Goal: Task Accomplishment & Management: Use online tool/utility

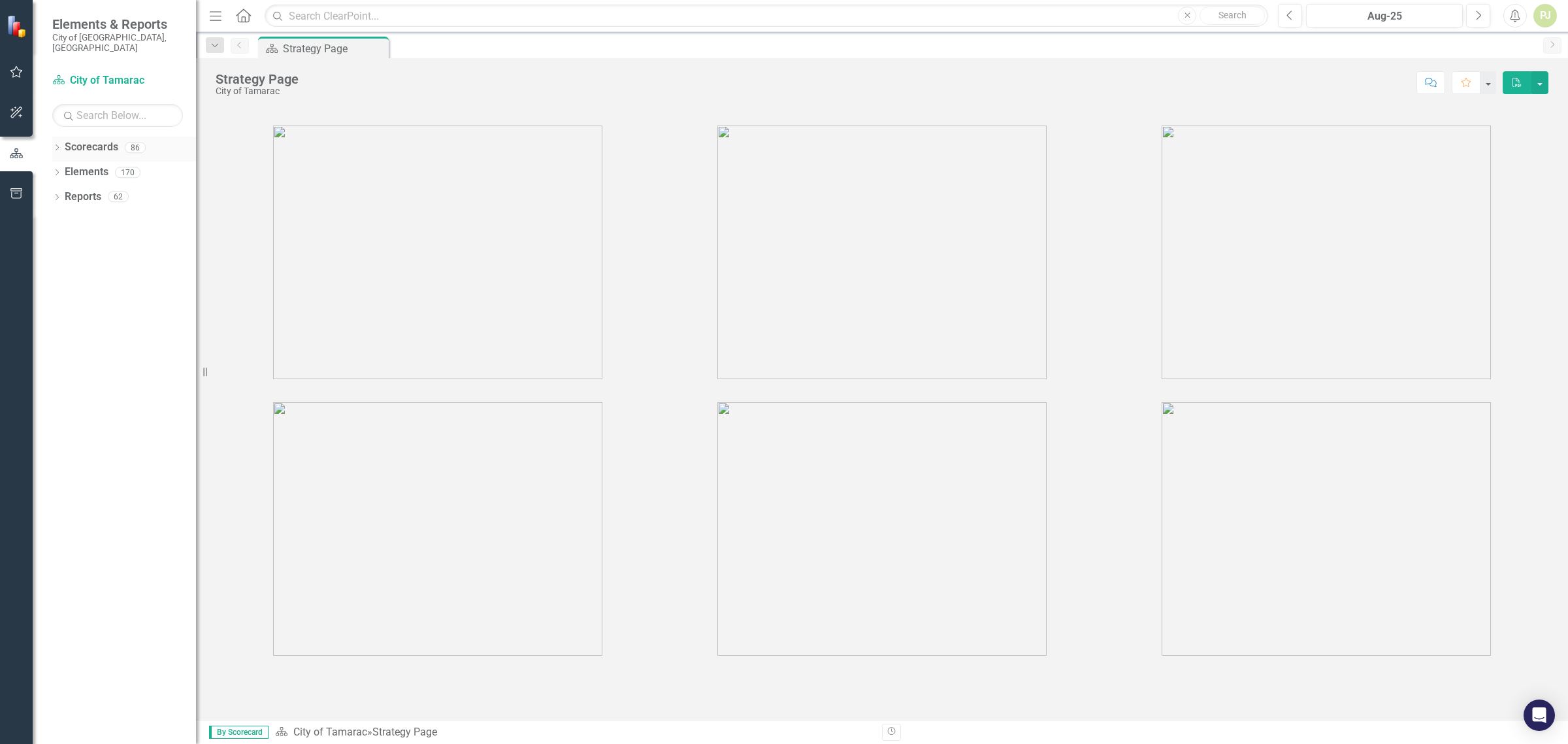
click at [56, 144] on icon at bounding box center [57, 147] width 3 height 6
click at [63, 168] on icon at bounding box center [64, 172] width 3 height 7
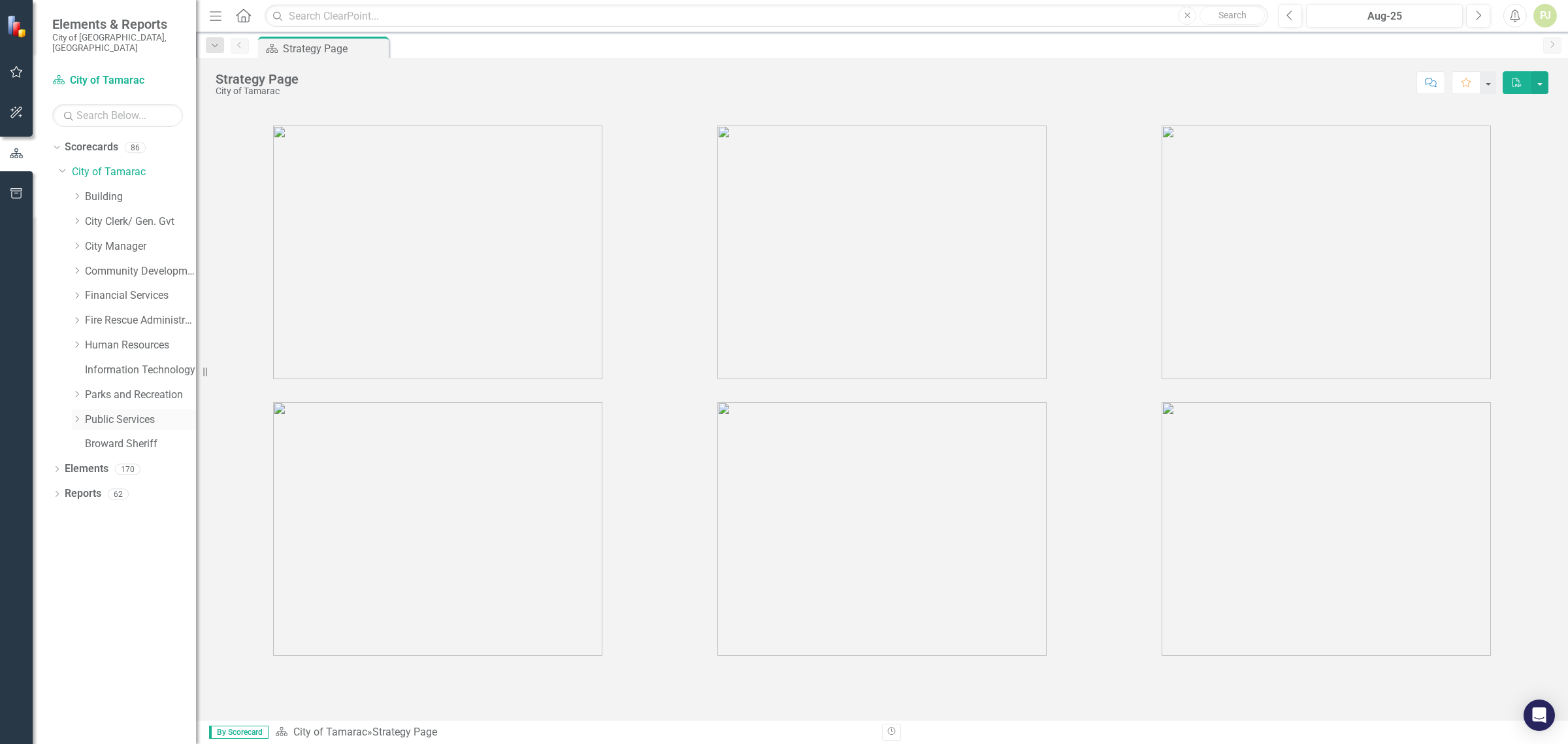
click at [76, 415] on icon "Dropdown" at bounding box center [76, 419] width 10 height 8
click at [91, 613] on icon "Dropdown" at bounding box center [90, 617] width 10 height 8
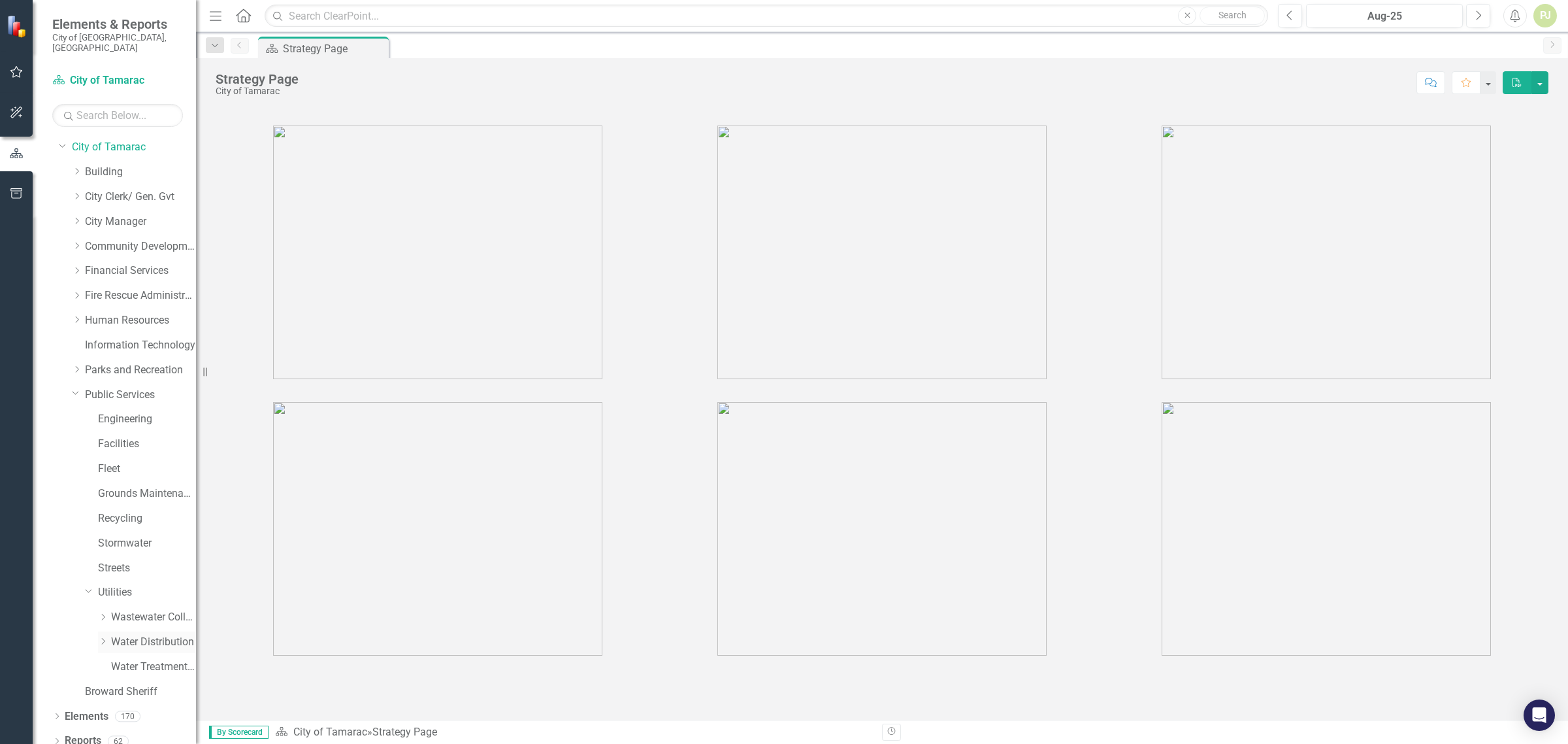
click at [105, 637] on icon "Dropdown" at bounding box center [103, 641] width 10 height 8
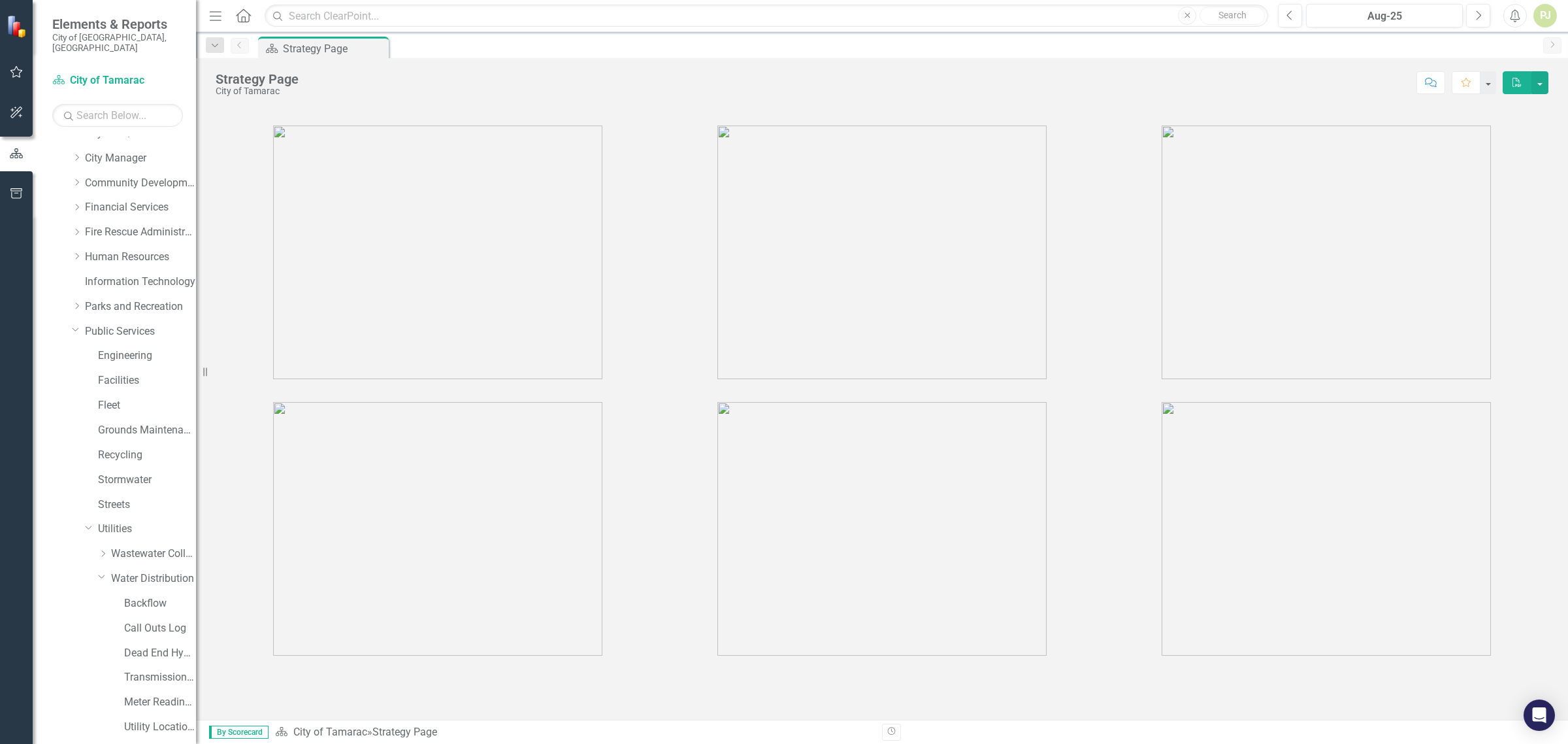
scroll to position [174, 0]
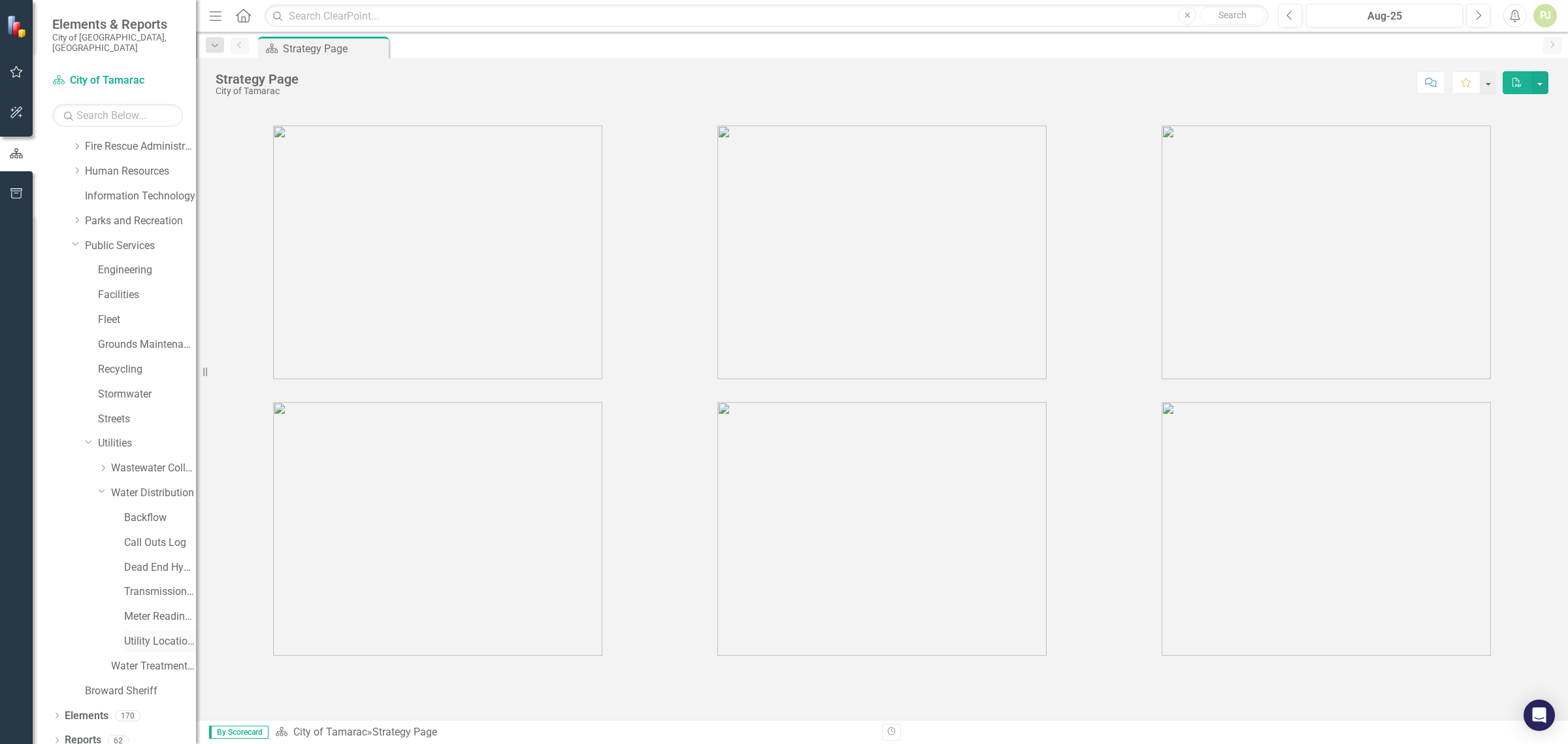
click at [144, 634] on link "Utility Location Requests" at bounding box center [160, 641] width 72 height 15
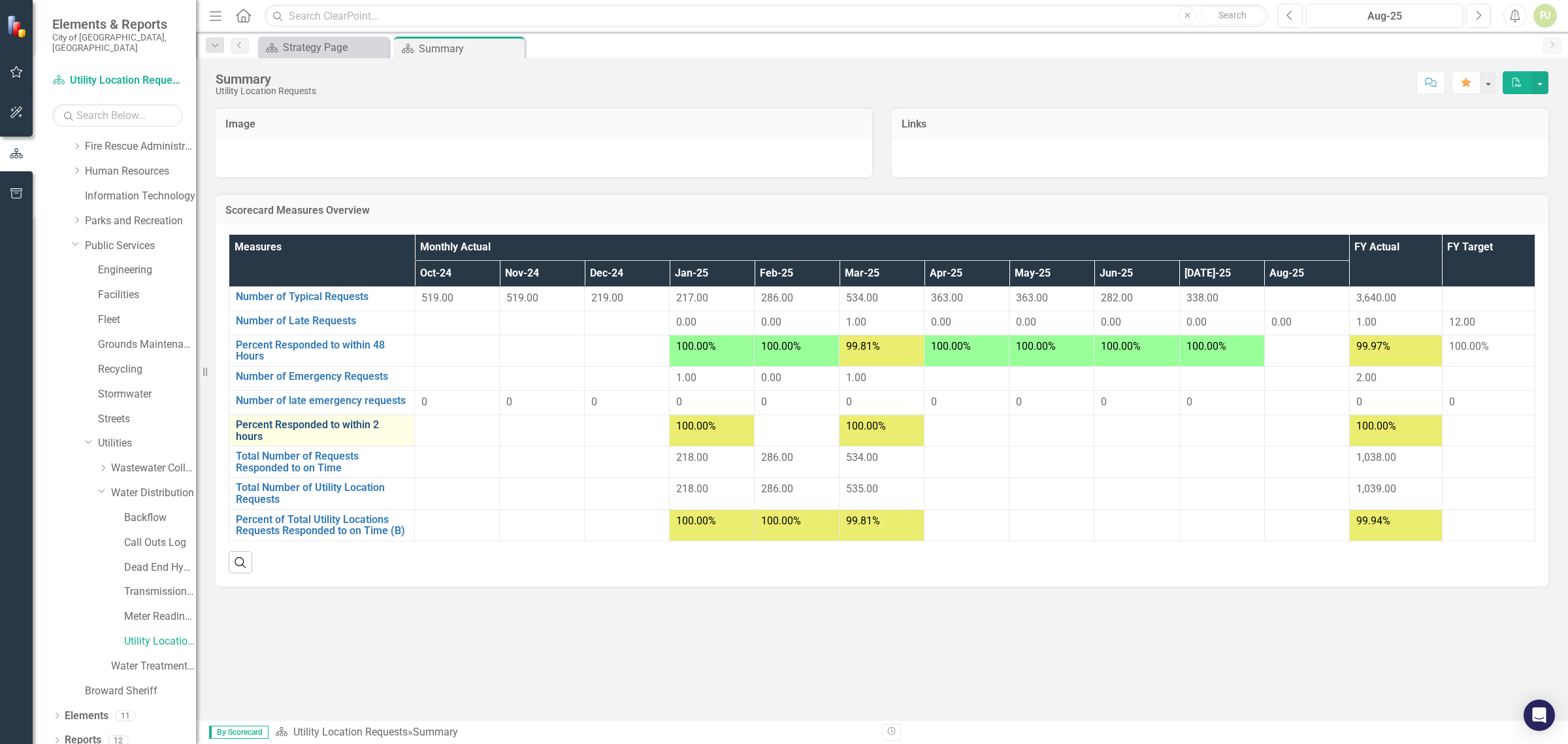
click at [347, 428] on link "Percent Responded to within 2 hours" at bounding box center [321, 431] width 172 height 23
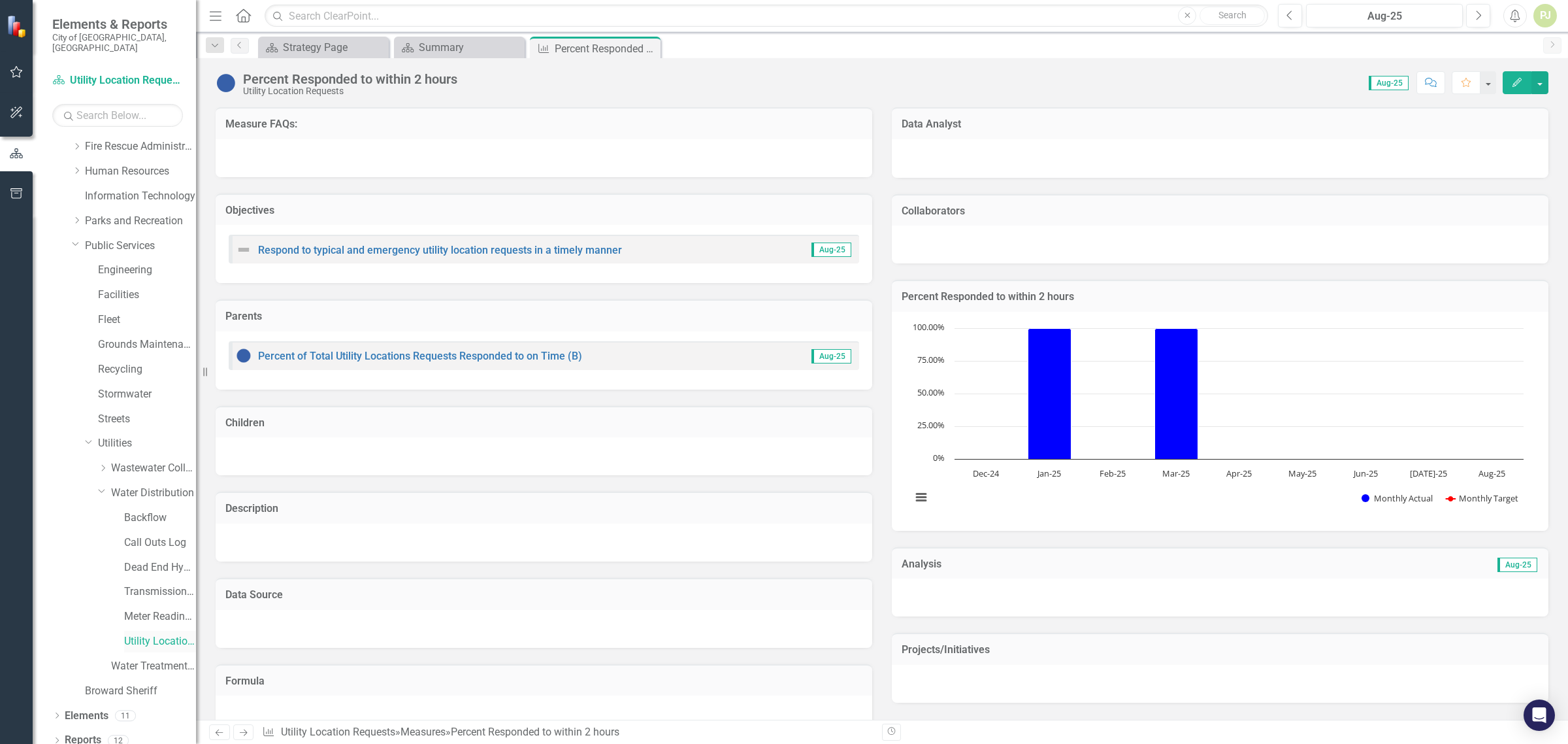
click at [159, 634] on link "Utility Location Requests" at bounding box center [160, 641] width 72 height 15
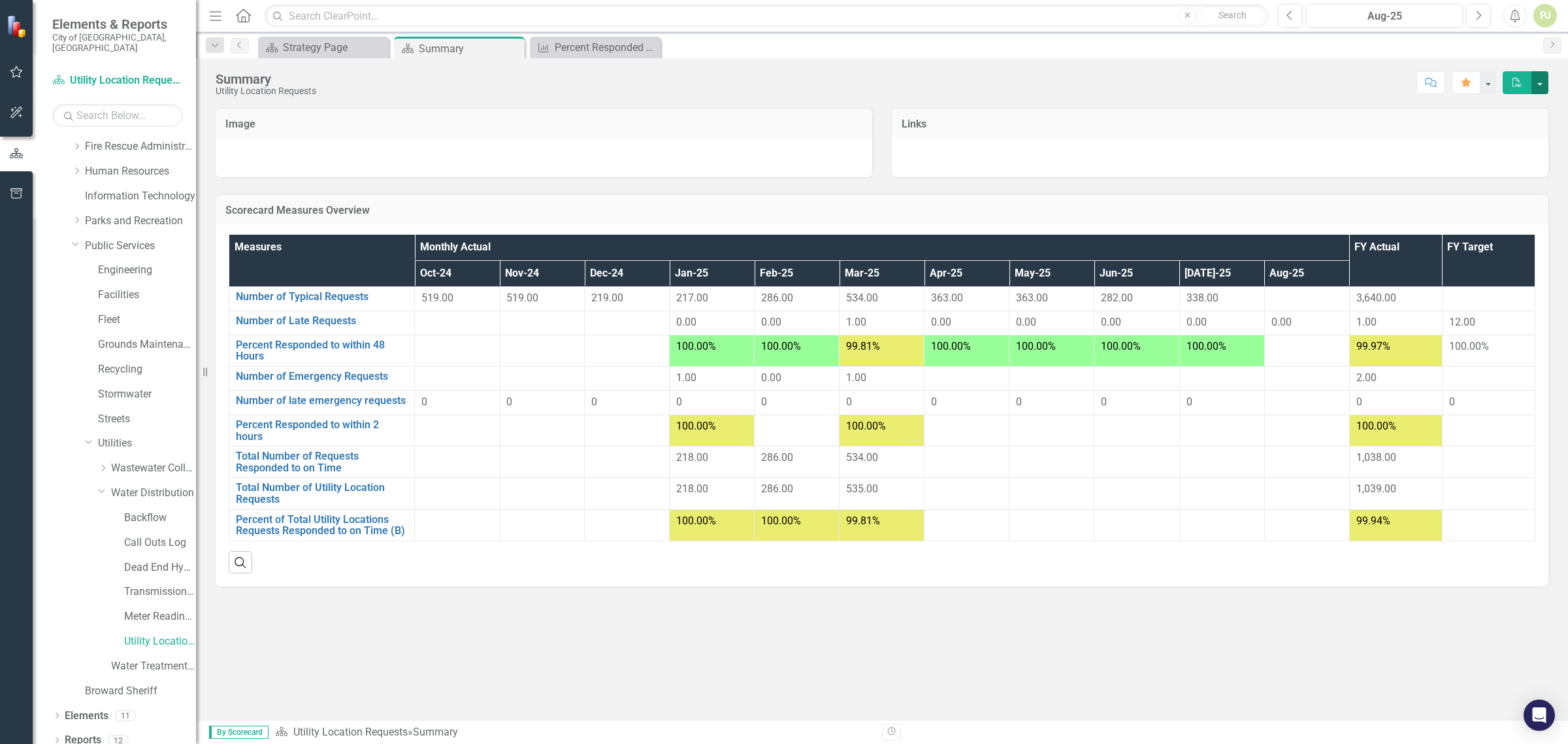
click at [1540, 84] on button "button" at bounding box center [1540, 82] width 17 height 23
click at [602, 50] on div "Percent Responded to within 2 hours" at bounding box center [598, 47] width 86 height 16
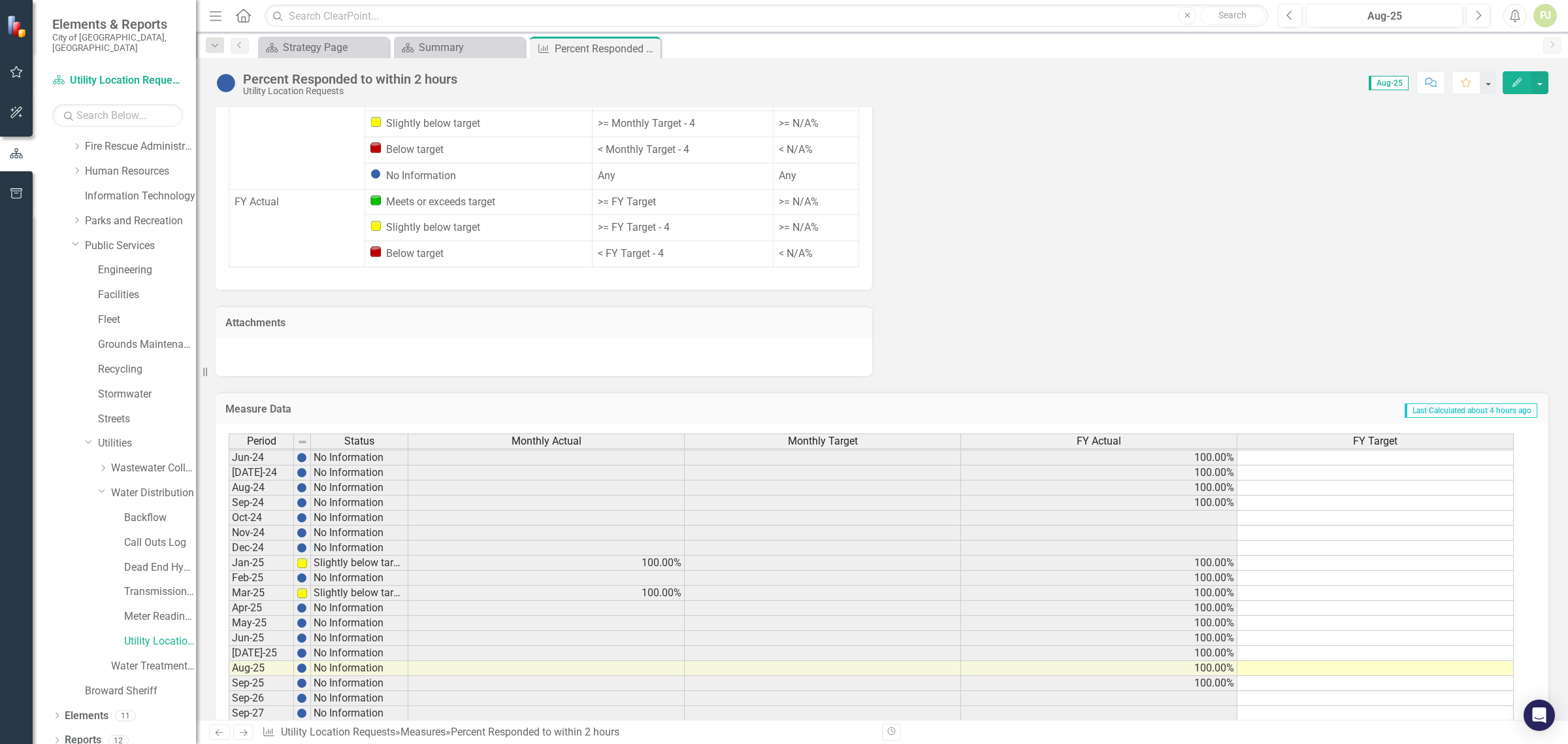
scroll to position [820, 0]
click at [363, 544] on tbody "Feb-23 Slightly below target Mar-23 Slightly below target Apr-23 Slightly below…" at bounding box center [318, 463] width 180 height 512
click at [363, 569] on td "No Information" at bounding box center [360, 576] width 98 height 15
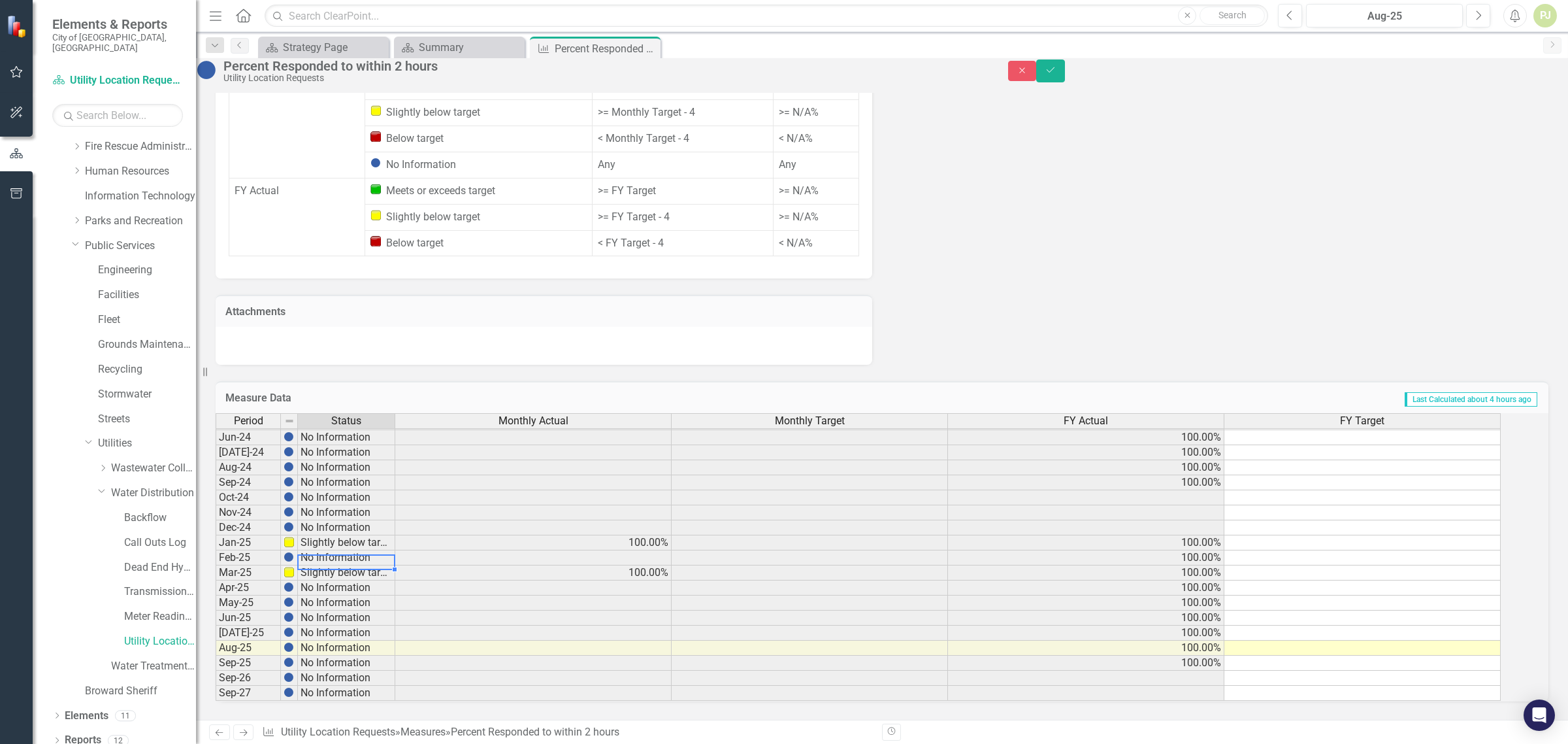
click at [358, 535] on td "Slightly below target" at bounding box center [347, 542] width 98 height 15
click at [358, 520] on td "No Information" at bounding box center [347, 527] width 98 height 15
click at [354, 490] on td "No Information" at bounding box center [347, 497] width 98 height 15
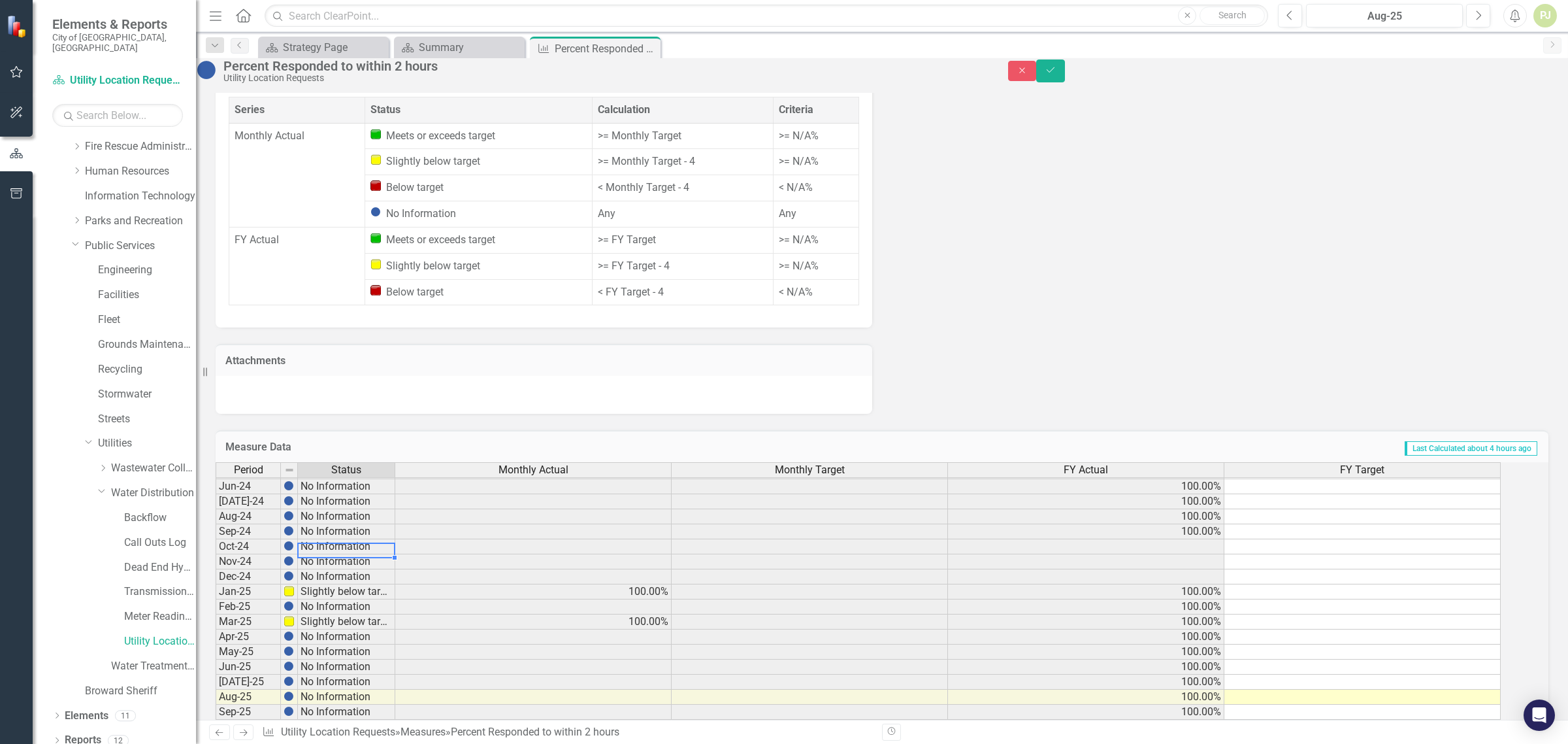
scroll to position [738, 0]
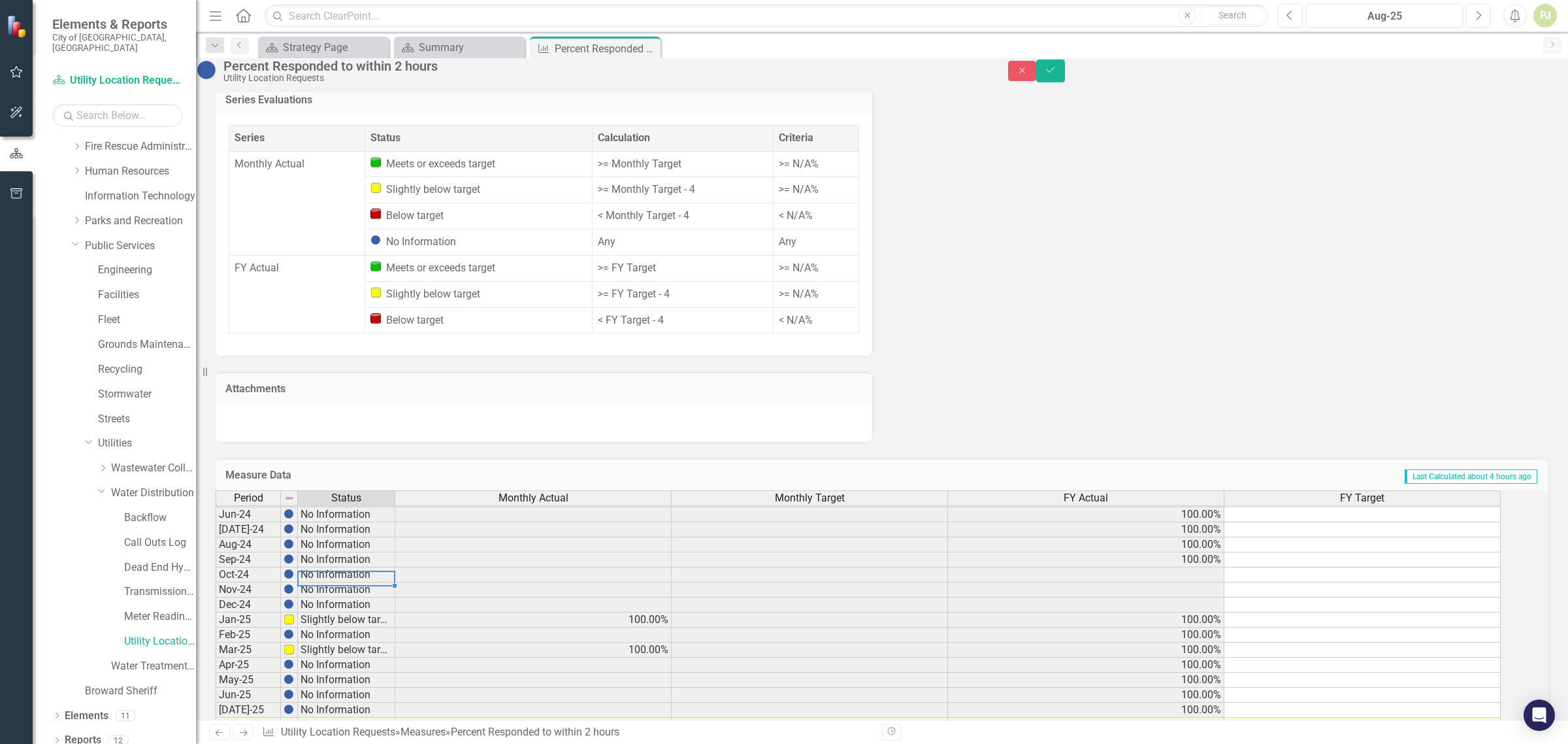
click at [810, 174] on td ">= N/A%" at bounding box center [815, 164] width 85 height 26
click at [665, 172] on td ">= Monthly Target" at bounding box center [682, 164] width 181 height 26
click at [794, 174] on td ">= N/A%" at bounding box center [815, 164] width 85 height 26
click at [801, 177] on td ">= N/A%" at bounding box center [815, 164] width 85 height 26
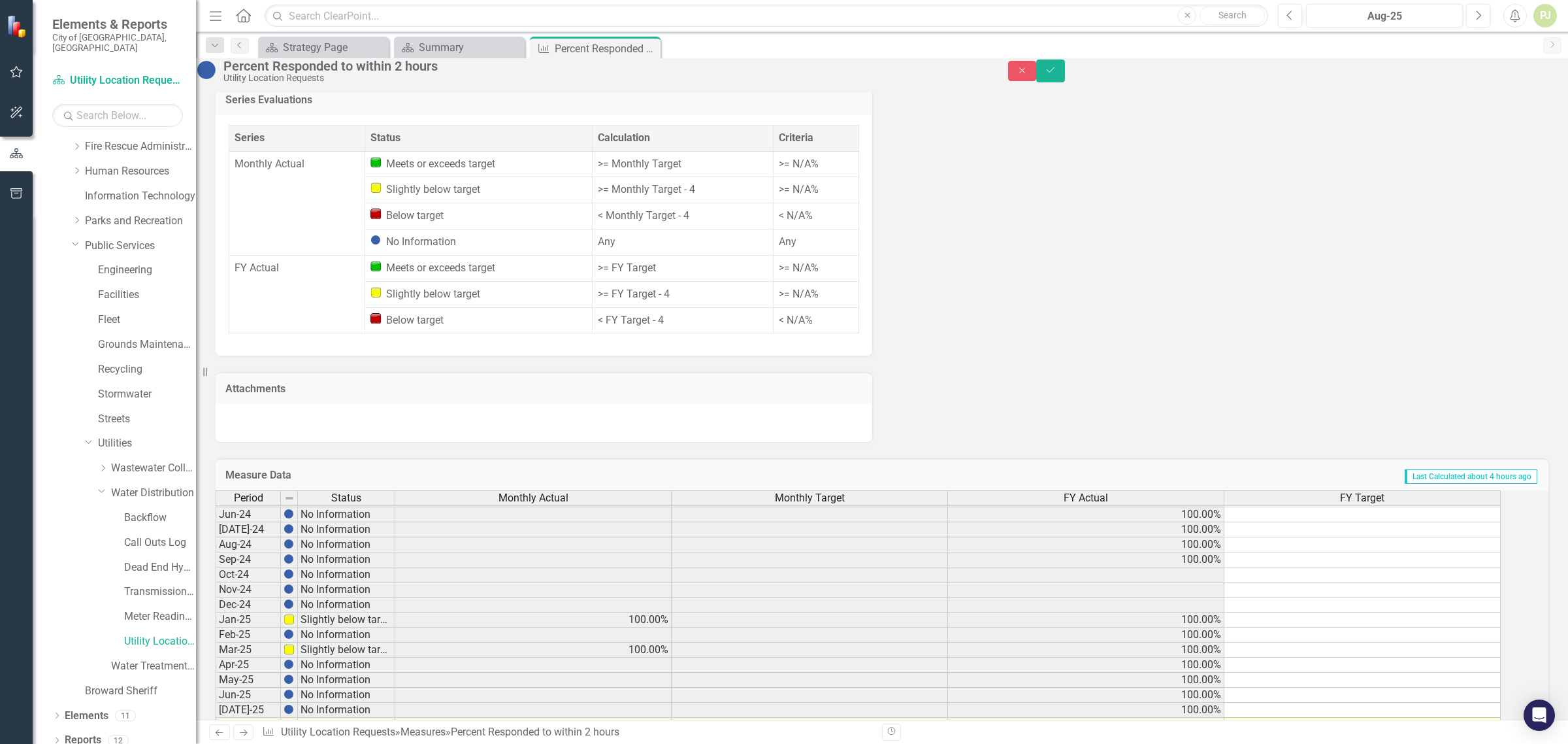
click at [806, 195] on td ">= N/A%" at bounding box center [815, 190] width 85 height 26
click at [457, 168] on div "Meets or exceeds target" at bounding box center [478, 164] width 216 height 15
click at [216, 556] on div "Period Status Monthly Actual Monthly Target FY Actual FY Target May-23 Slightly…" at bounding box center [216, 536] width 0 height 482
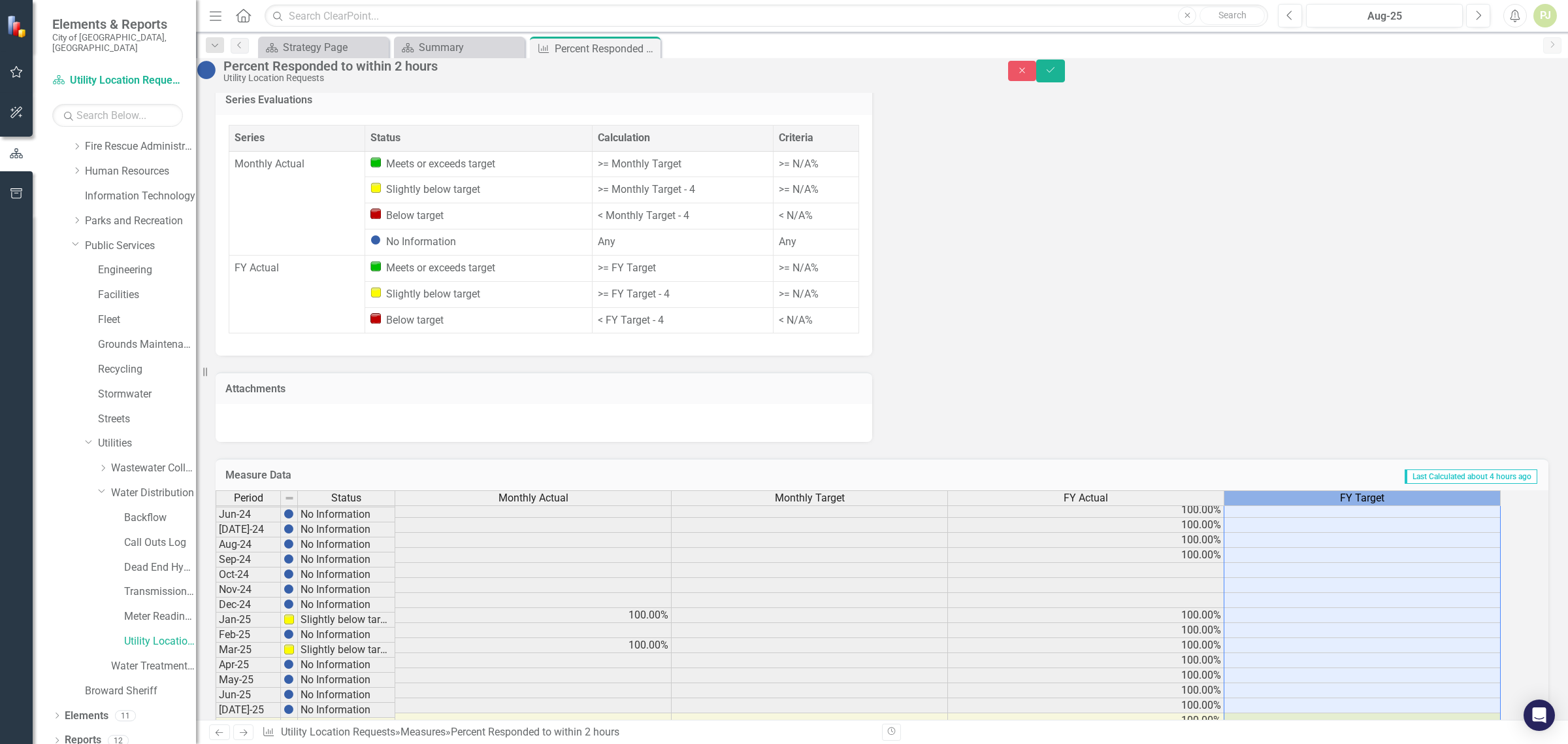
click at [1402, 497] on th "FY Target" at bounding box center [1362, 497] width 277 height 15
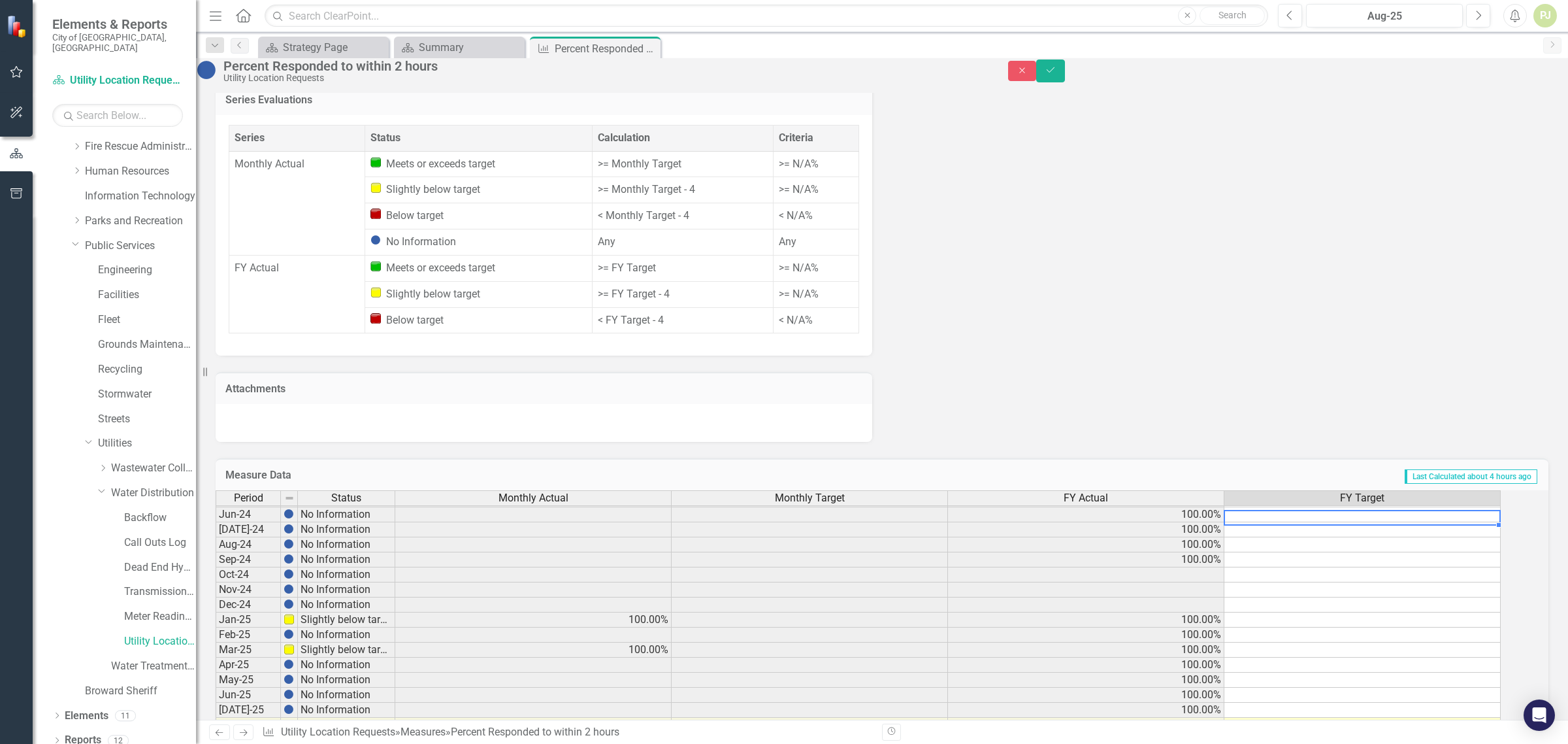
click at [1409, 507] on td at bounding box center [1362, 514] width 277 height 15
click at [1401, 522] on td at bounding box center [1362, 529] width 277 height 15
click at [1427, 522] on td at bounding box center [1362, 529] width 277 height 15
click at [1465, 537] on td at bounding box center [1362, 545] width 277 height 15
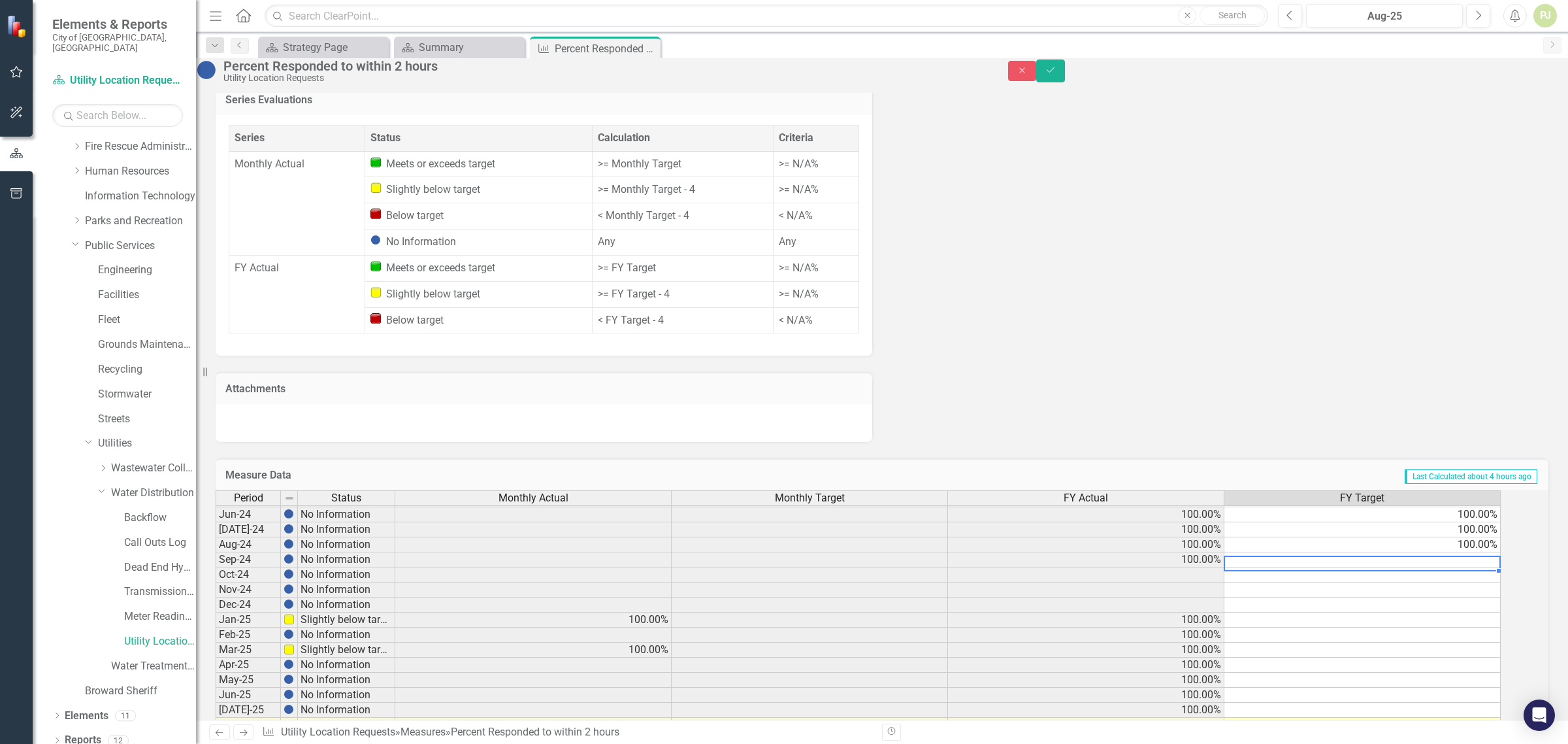
click at [1478, 552] on td at bounding box center [1362, 559] width 277 height 15
click at [1496, 567] on td at bounding box center [1362, 575] width 277 height 15
click at [1499, 582] on td at bounding box center [1362, 589] width 277 height 15
click at [1500, 597] on td at bounding box center [1362, 605] width 277 height 15
click at [1497, 612] on td at bounding box center [1362, 619] width 277 height 15
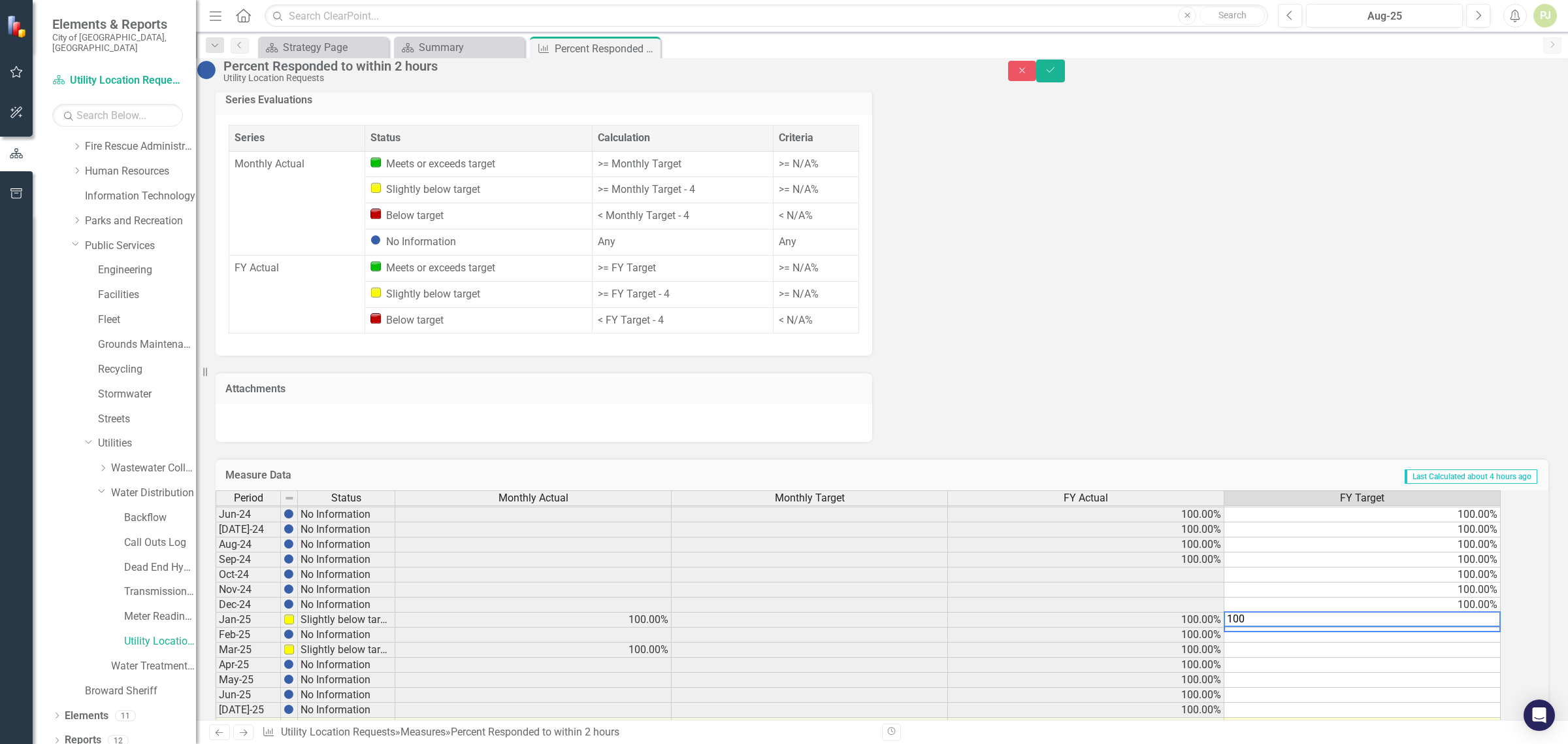
click at [1499, 628] on td at bounding box center [1362, 635] width 277 height 15
click at [1500, 642] on td at bounding box center [1362, 650] width 277 height 15
click at [1487, 658] on td at bounding box center [1362, 665] width 277 height 15
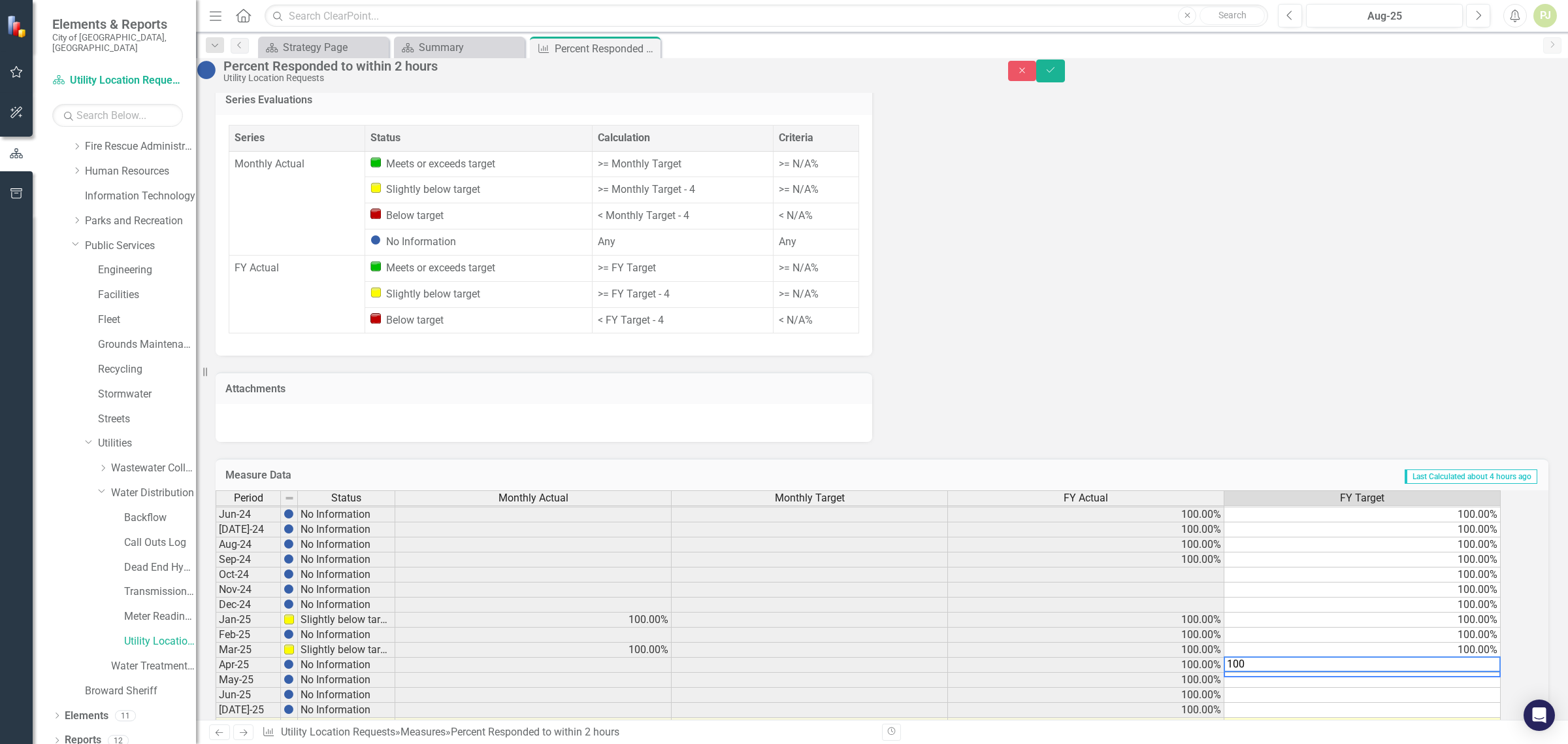
click at [216, 664] on div "Period Status Monthly Actual Monthly Target FY Actual FY Target May-23 Slightly…" at bounding box center [216, 536] width 0 height 482
click at [1496, 687] on td at bounding box center [1362, 694] width 277 height 15
click at [1497, 702] on td at bounding box center [1362, 710] width 277 height 15
click at [1496, 717] on td at bounding box center [1362, 724] width 277 height 15
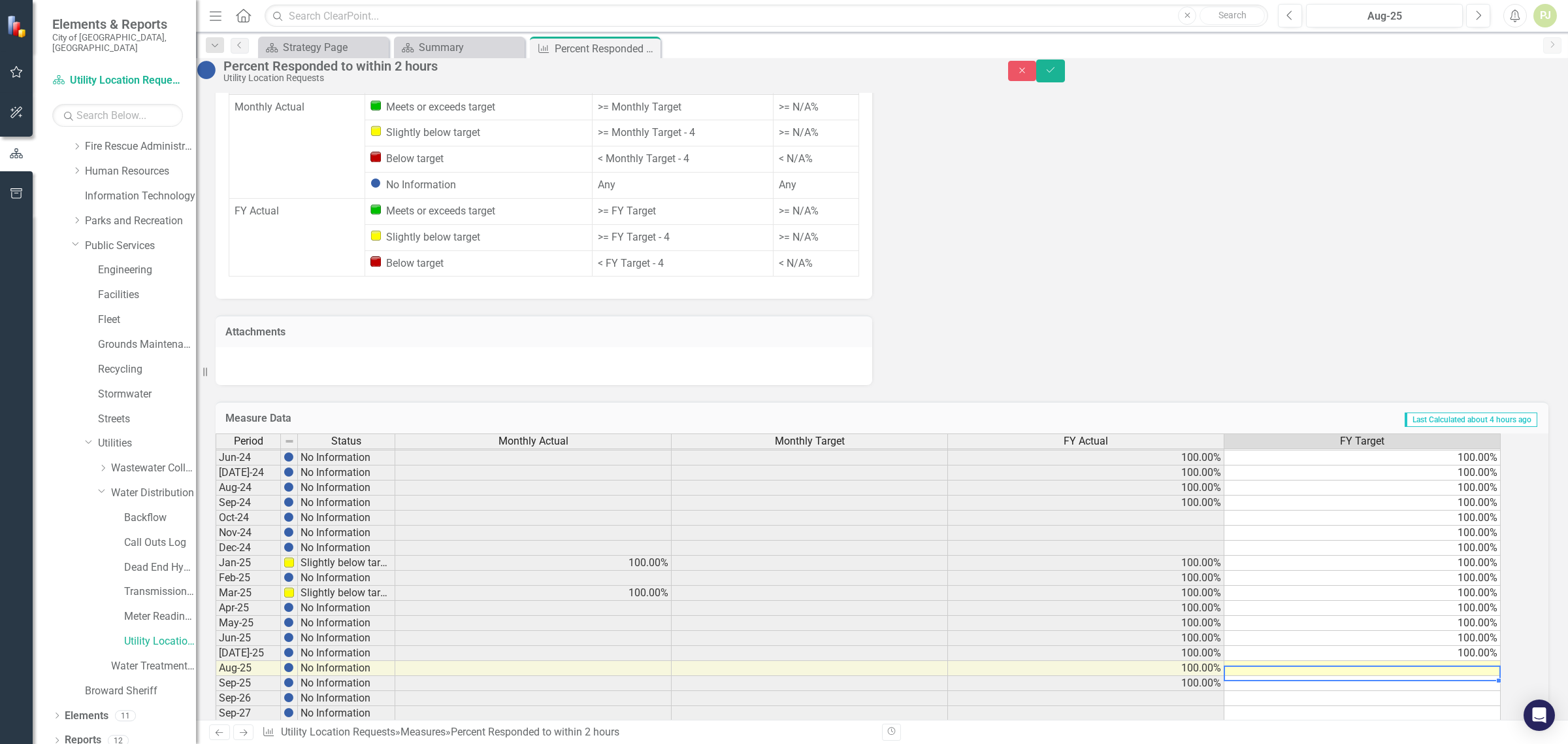
scroll to position [820, 0]
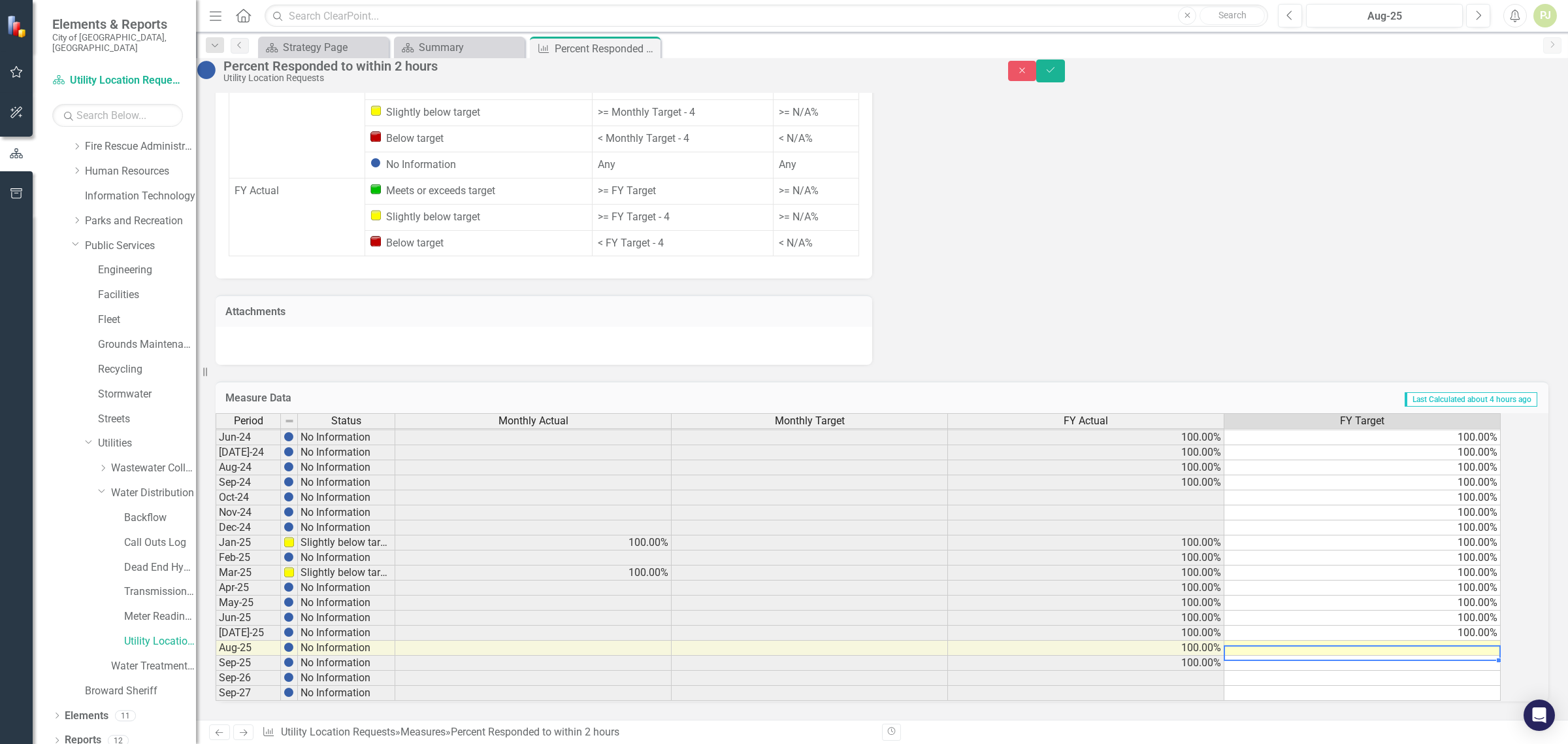
click at [1487, 641] on td at bounding box center [1362, 648] width 277 height 15
click at [1473, 655] on td at bounding box center [1362, 663] width 277 height 15
type textarea "100"
click at [1474, 671] on td at bounding box center [1362, 678] width 277 height 15
click at [1210, 490] on td at bounding box center [1086, 497] width 277 height 15
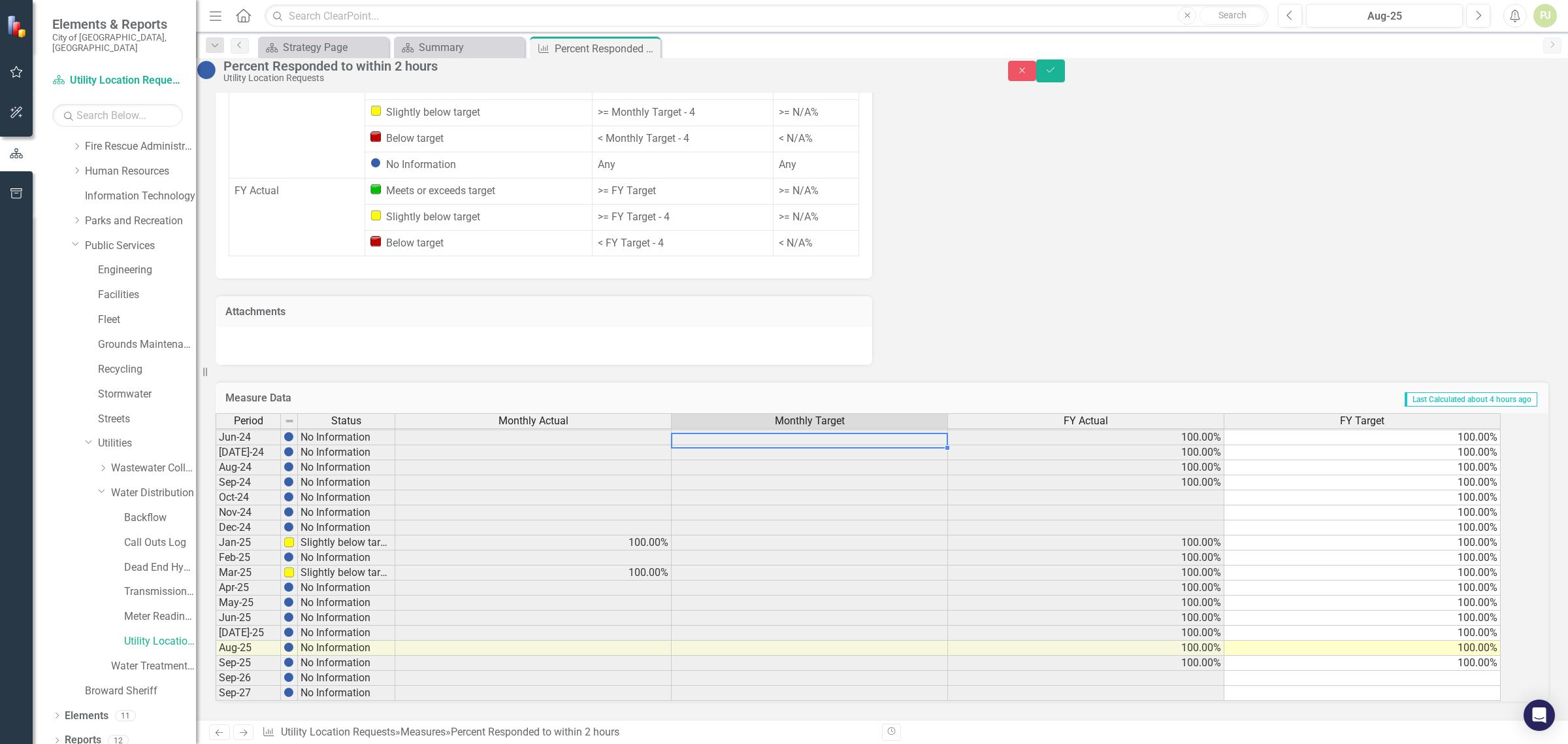
click at [929, 430] on td at bounding box center [810, 437] width 277 height 15
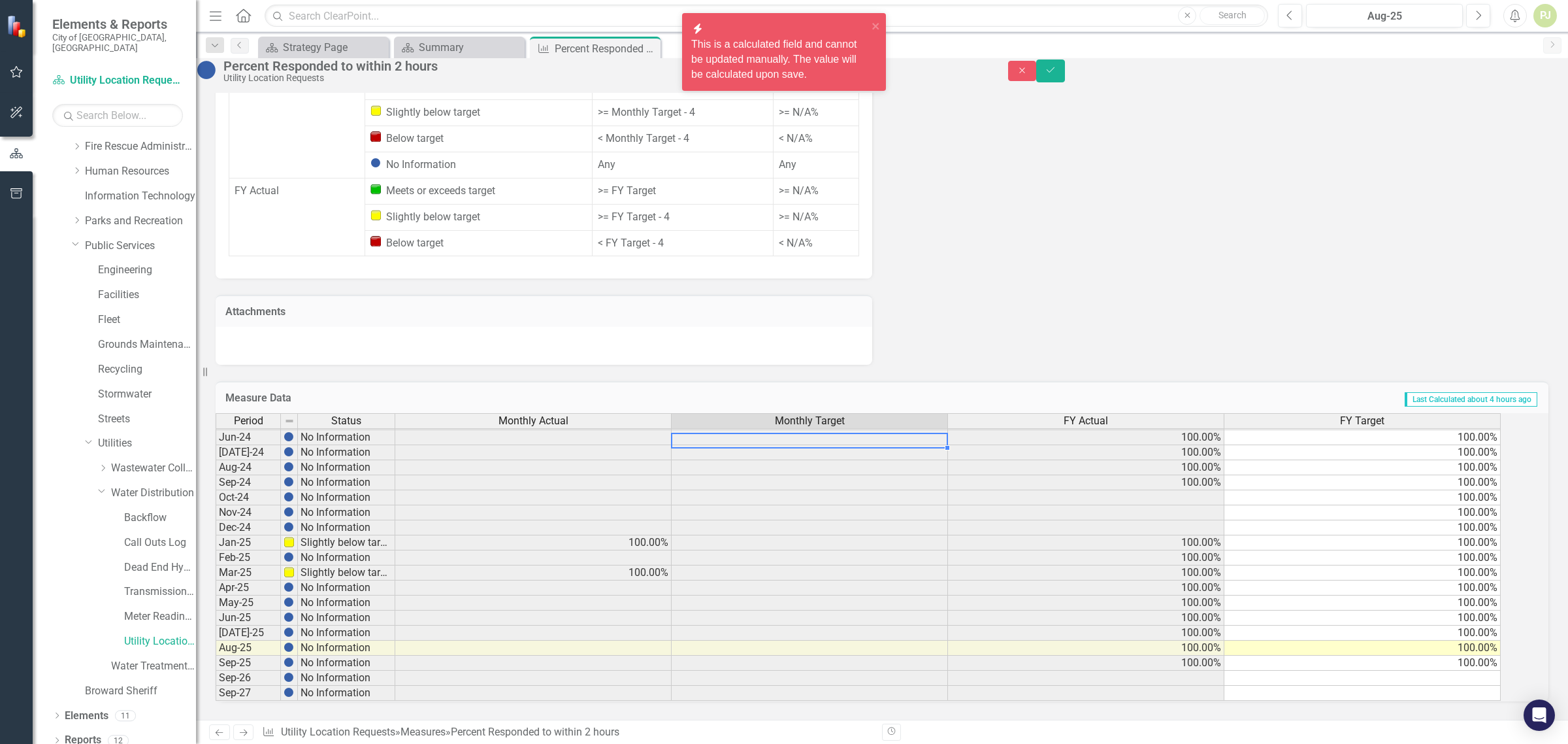
click at [929, 430] on td at bounding box center [810, 437] width 277 height 15
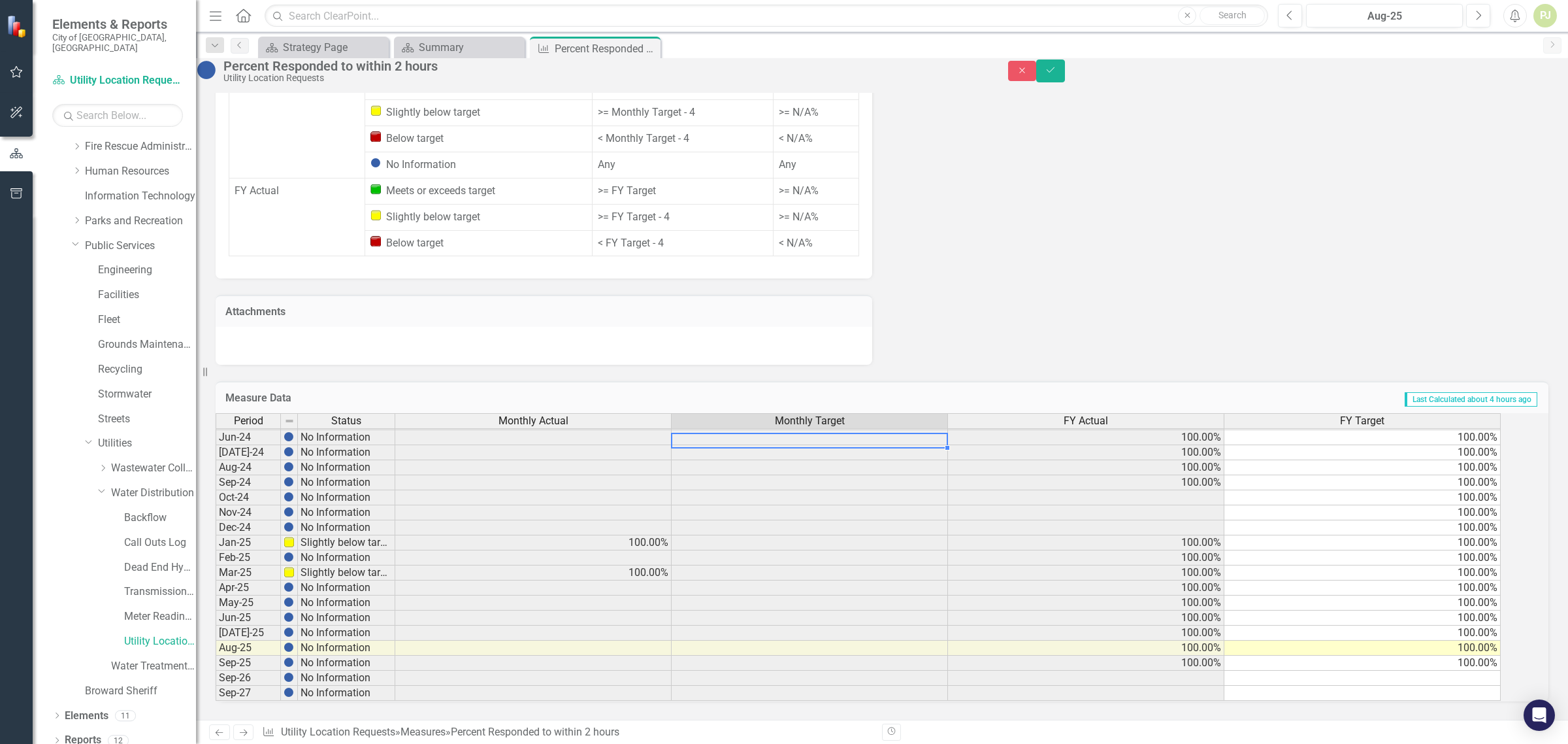
click at [1210, 490] on td at bounding box center [1086, 497] width 277 height 15
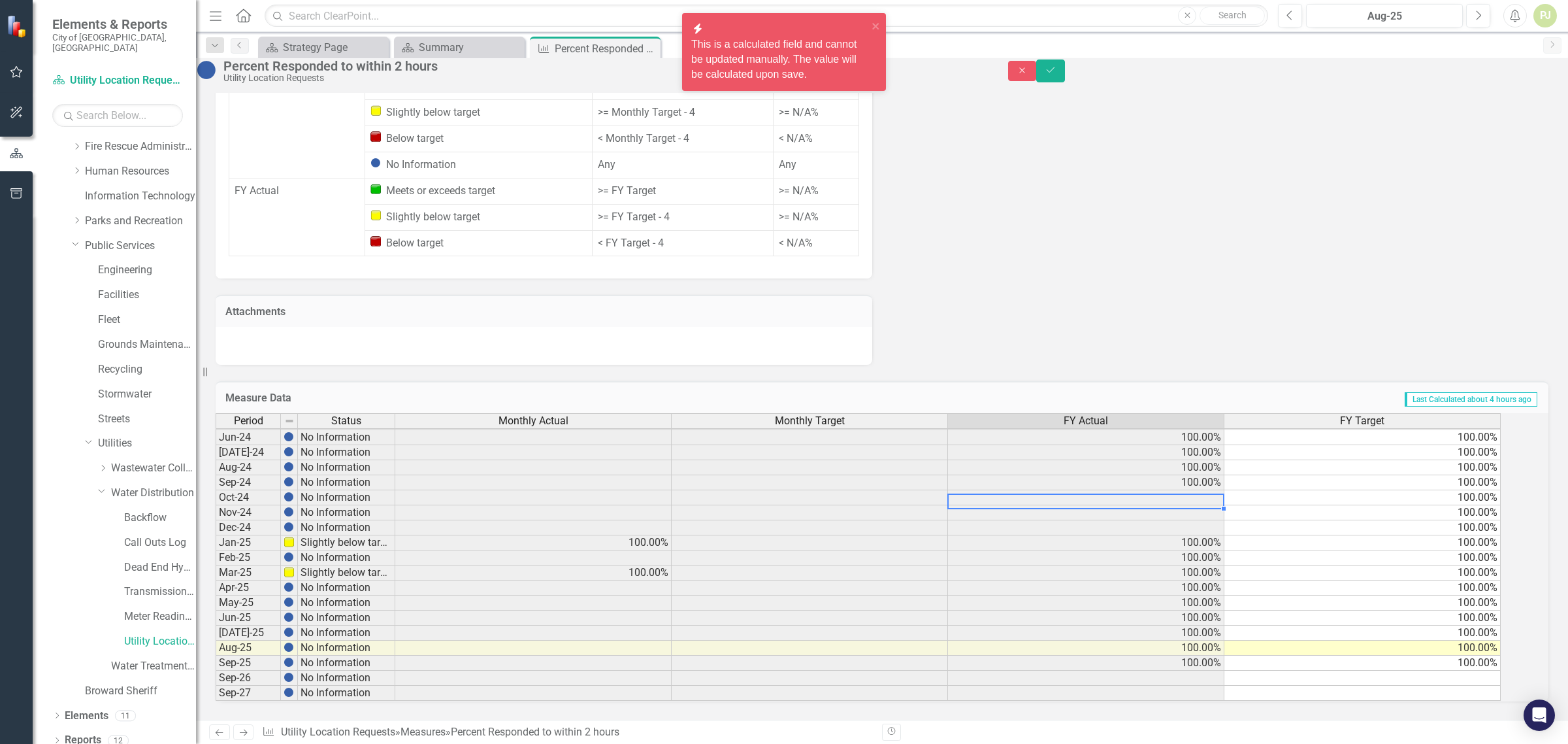
click at [1199, 520] on td at bounding box center [1086, 527] width 277 height 15
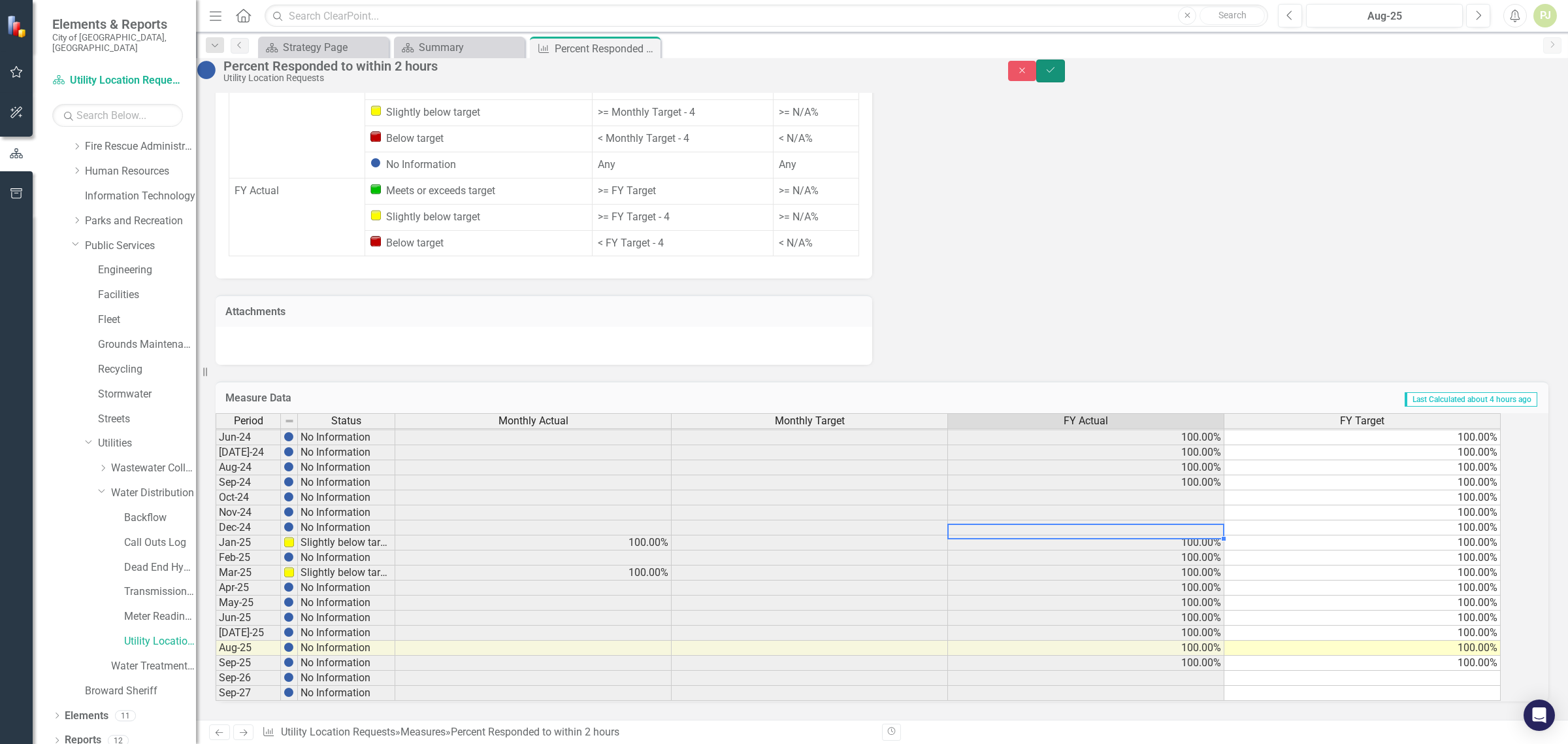
click at [1056, 75] on icon "Save" at bounding box center [1050, 69] width 11 height 9
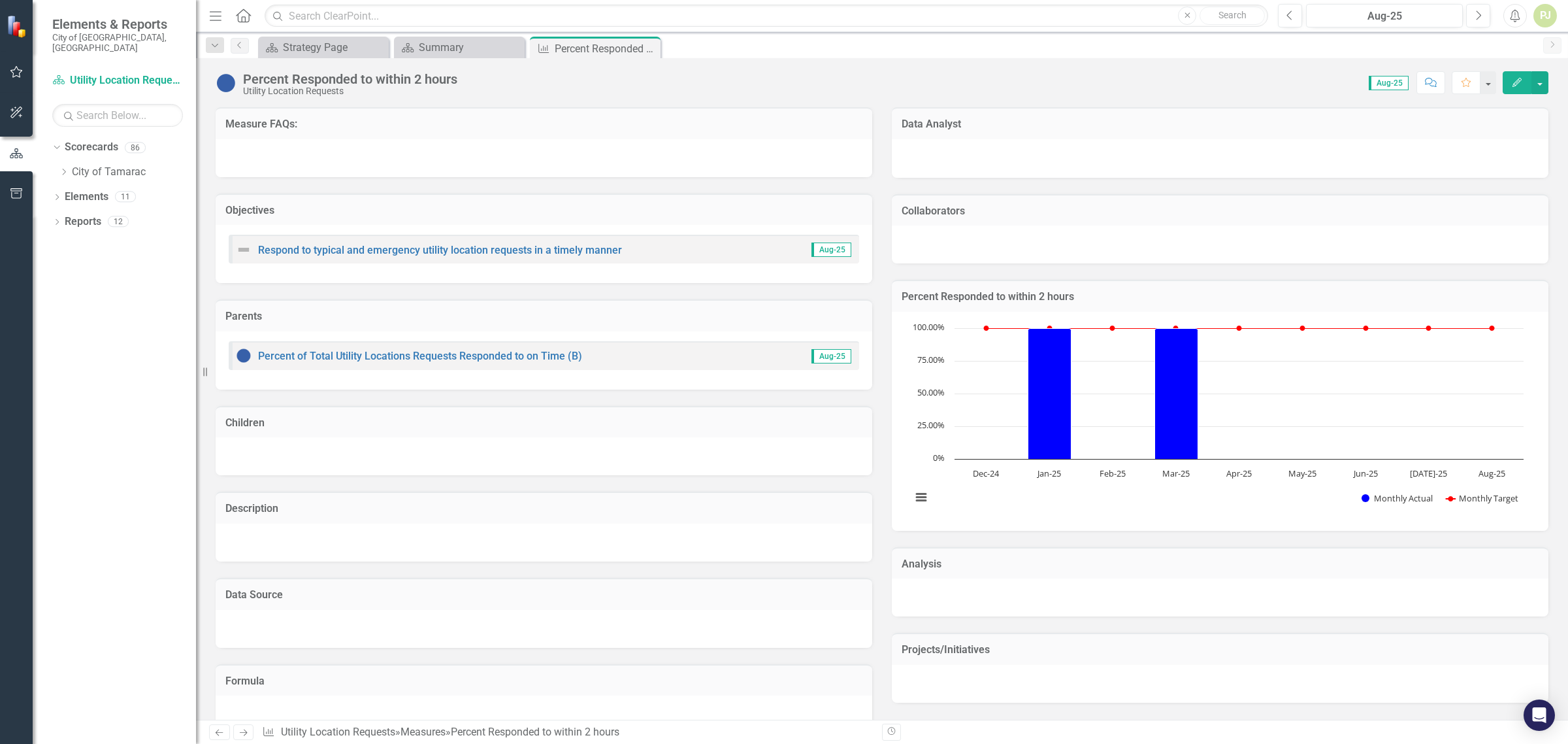
scroll to position [0, 0]
